Goal: Information Seeking & Learning: Find specific fact

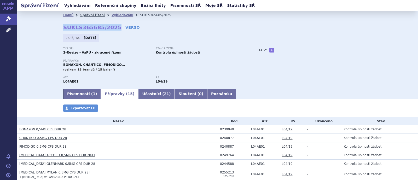
click at [94, 15] on link "Správní řízení" at bounding box center [92, 15] width 25 height 4
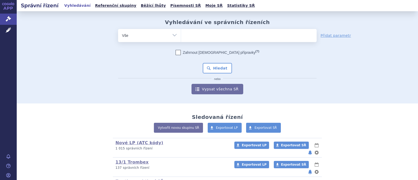
click at [219, 38] on ul at bounding box center [249, 34] width 136 height 11
click at [181, 38] on select at bounding box center [181, 35] width 0 height 13
click at [217, 38] on ul at bounding box center [249, 34] width 136 height 11
click at [181, 38] on select at bounding box center [181, 35] width 0 height 13
type input "to"
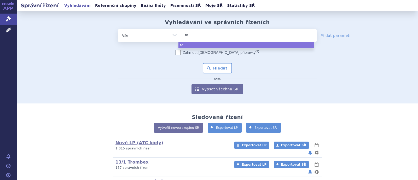
type input "toc"
type input "tocie"
type input "tociet"
type input "tocieta"
select select "tocieta"
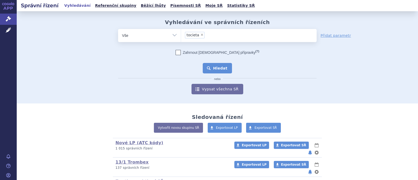
click at [217, 70] on button "Hledat" at bounding box center [218, 68] width 30 height 10
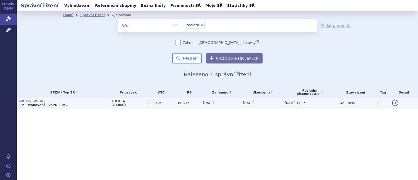
click at [116, 100] on span "TOCIETA" at bounding box center [128, 101] width 33 height 4
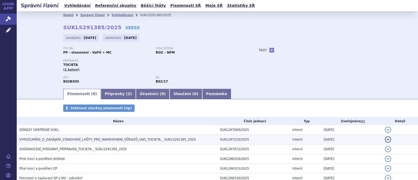
scroll to position [32, 0]
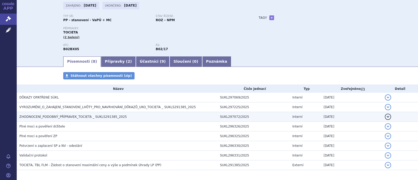
click at [85, 116] on span "ZHODNOCENÍ_PODOBNÝ_PŘÍPRAVEK_TOCIETA _ SUKLS291385_2025" at bounding box center [72, 117] width 107 height 4
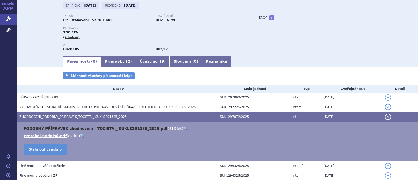
click at [88, 129] on link "PODOBNÝ PŘÍPRAVEK zhodnocení - TOCIETA _ SUKLS291385_2025.pdf" at bounding box center [96, 129] width 144 height 4
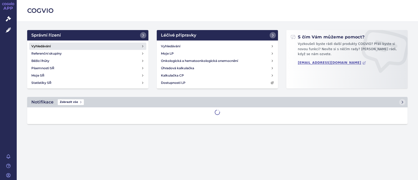
click at [69, 47] on link "Vyhledávání" at bounding box center [87, 46] width 117 height 7
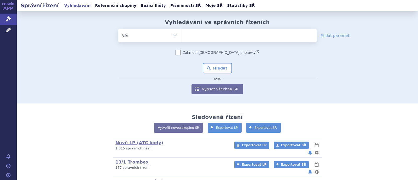
click at [203, 36] on ul at bounding box center [249, 34] width 136 height 11
click at [181, 36] on select at bounding box center [181, 35] width 0 height 13
paste input "C10BA05"
type input "C10BA05"
select select "C10BA05"
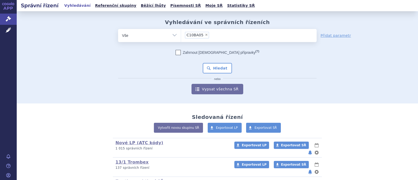
click at [165, 36] on select "Vše Spisová značka Typ SŘ Přípravek/SUKL kód Účastník/Držitel" at bounding box center [149, 35] width 63 height 12
select select "filter-atc-group"
click at [118, 29] on select "Vše Spisová značka Typ SŘ Přípravek/SUKL kód Účastník/Držitel" at bounding box center [149, 35] width 63 height 12
click at [204, 39] on ul at bounding box center [249, 34] width 136 height 11
click at [181, 39] on select at bounding box center [181, 35] width 0 height 13
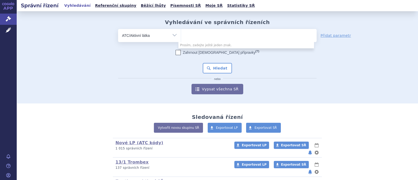
paste input "C10BA05"
type input "C10BA05"
select select "C10BA05"
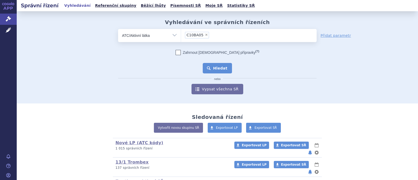
click at [215, 68] on button "Hledat" at bounding box center [218, 68] width 30 height 10
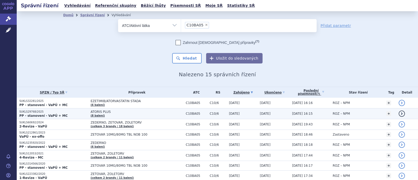
click at [101, 112] on span "ATORIS PLUS" at bounding box center [137, 112] width 93 height 4
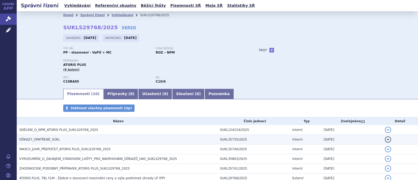
scroll to position [32, 0]
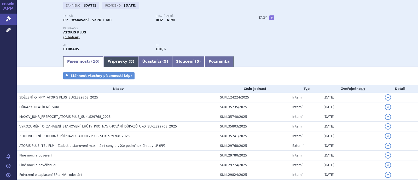
click at [107, 61] on link "Přípravky ( 8 )" at bounding box center [121, 61] width 35 height 10
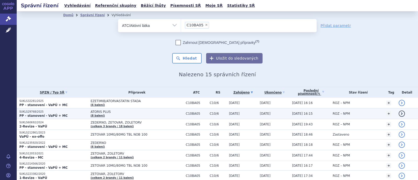
click at [106, 110] on span "ATORIS PLUS" at bounding box center [137, 112] width 93 height 4
